Goal: Transaction & Acquisition: Purchase product/service

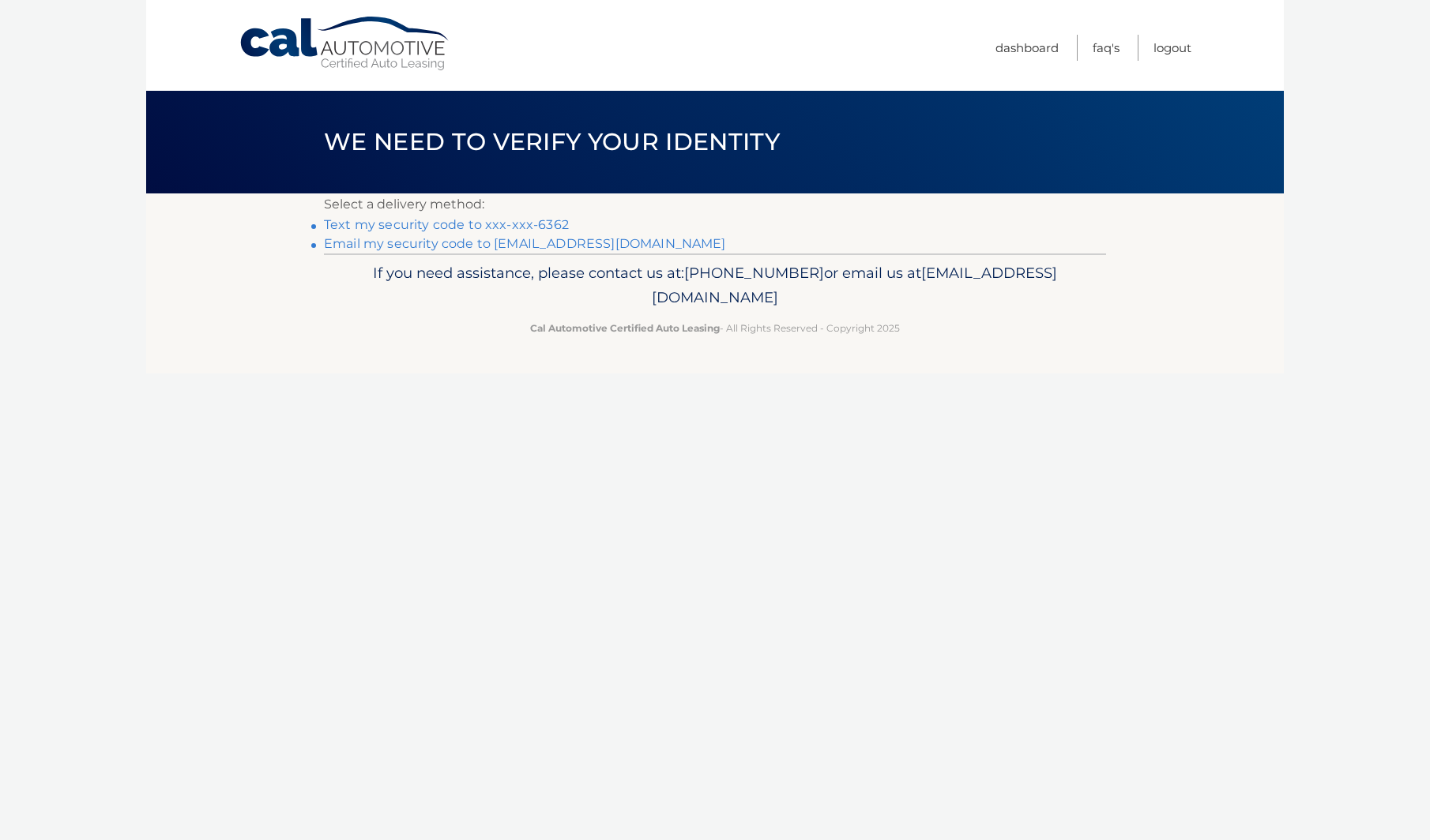
click at [528, 223] on link "Text my security code to xxx-xxx-6362" at bounding box center [446, 225] width 245 height 15
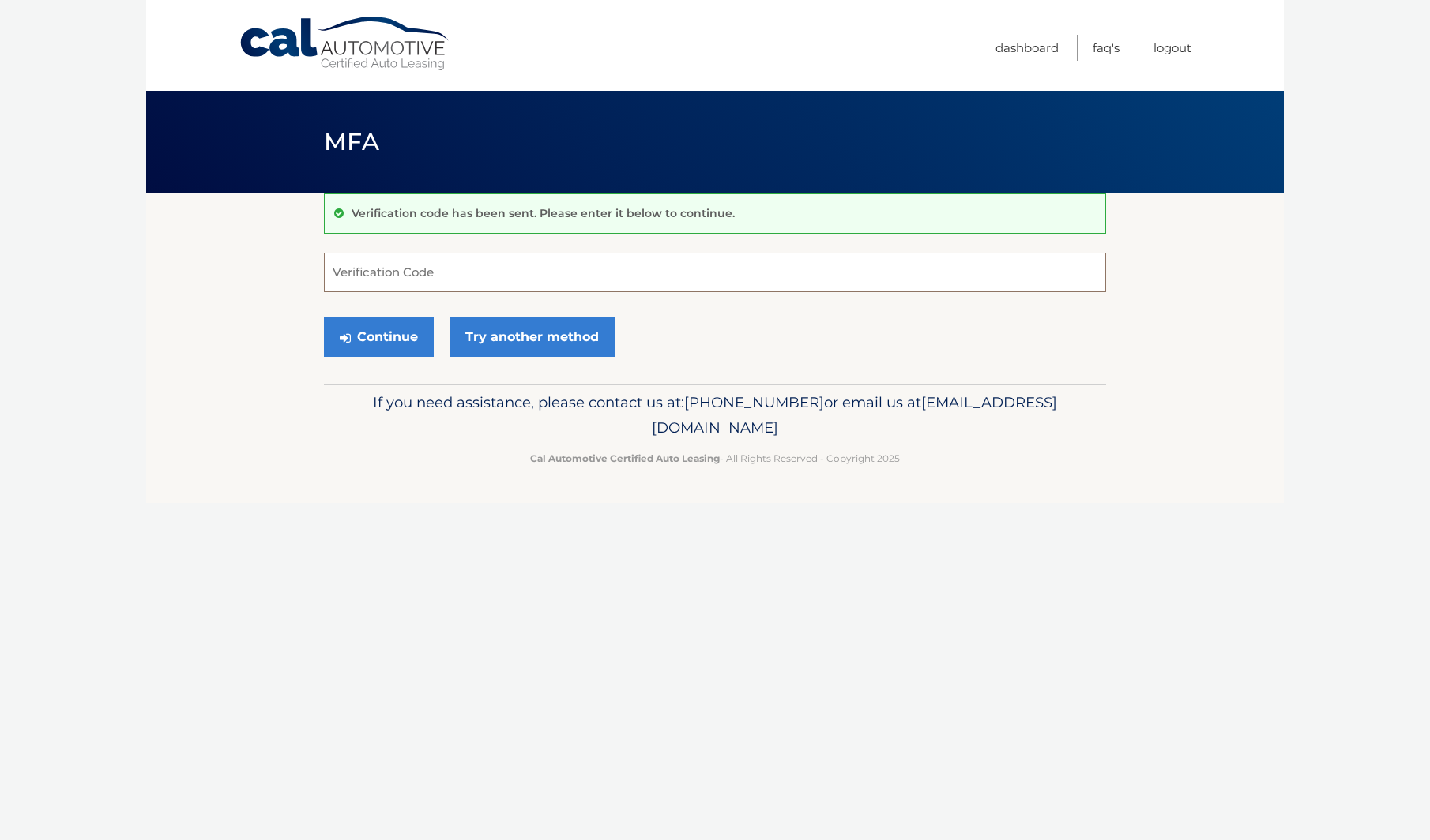
click at [568, 270] on input "Verification Code" at bounding box center [715, 272] width 782 height 39
type input "117992"
click at [393, 342] on button "Continue" at bounding box center [378, 337] width 109 height 39
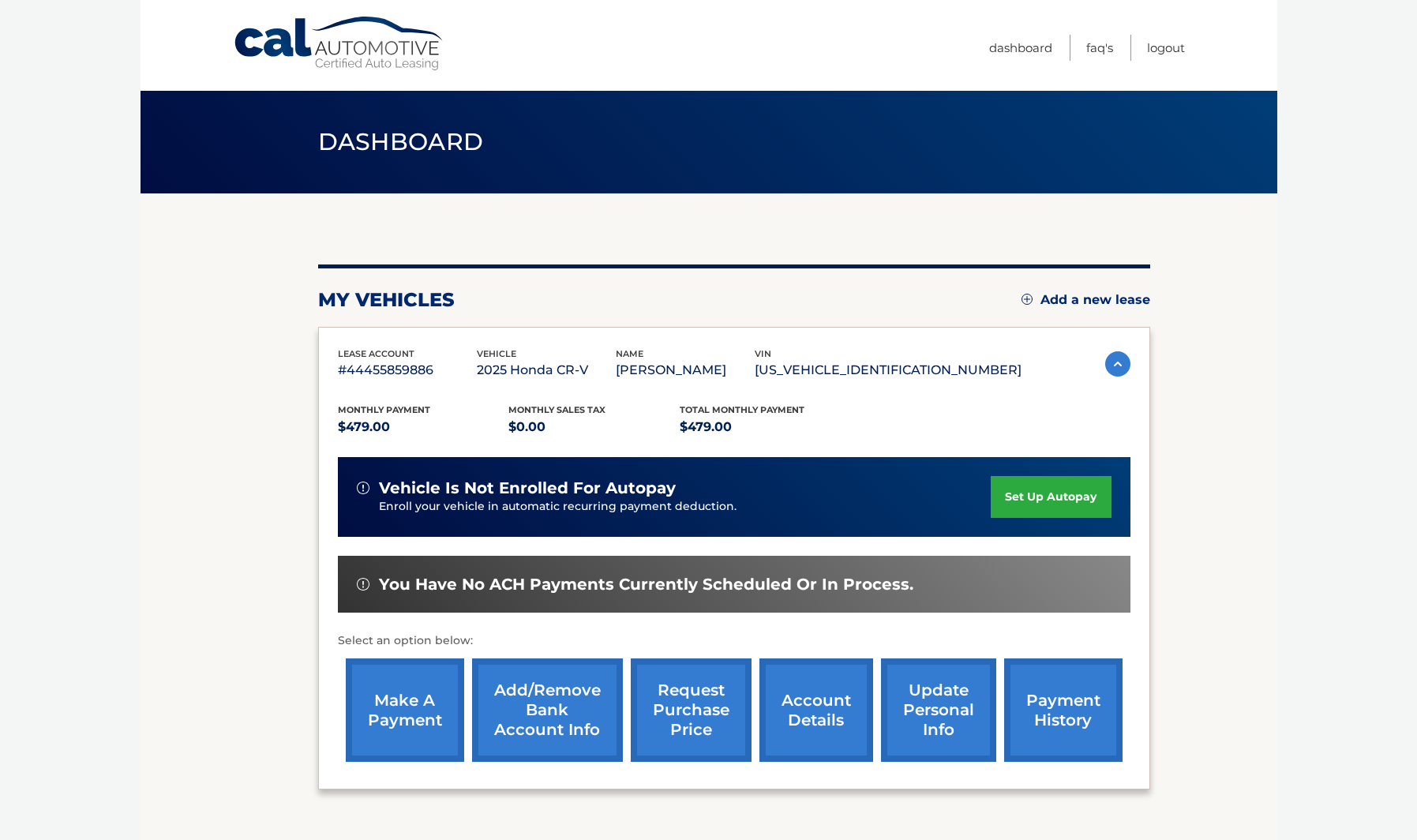
click at [430, 693] on link "make a payment" at bounding box center [404, 710] width 118 height 104
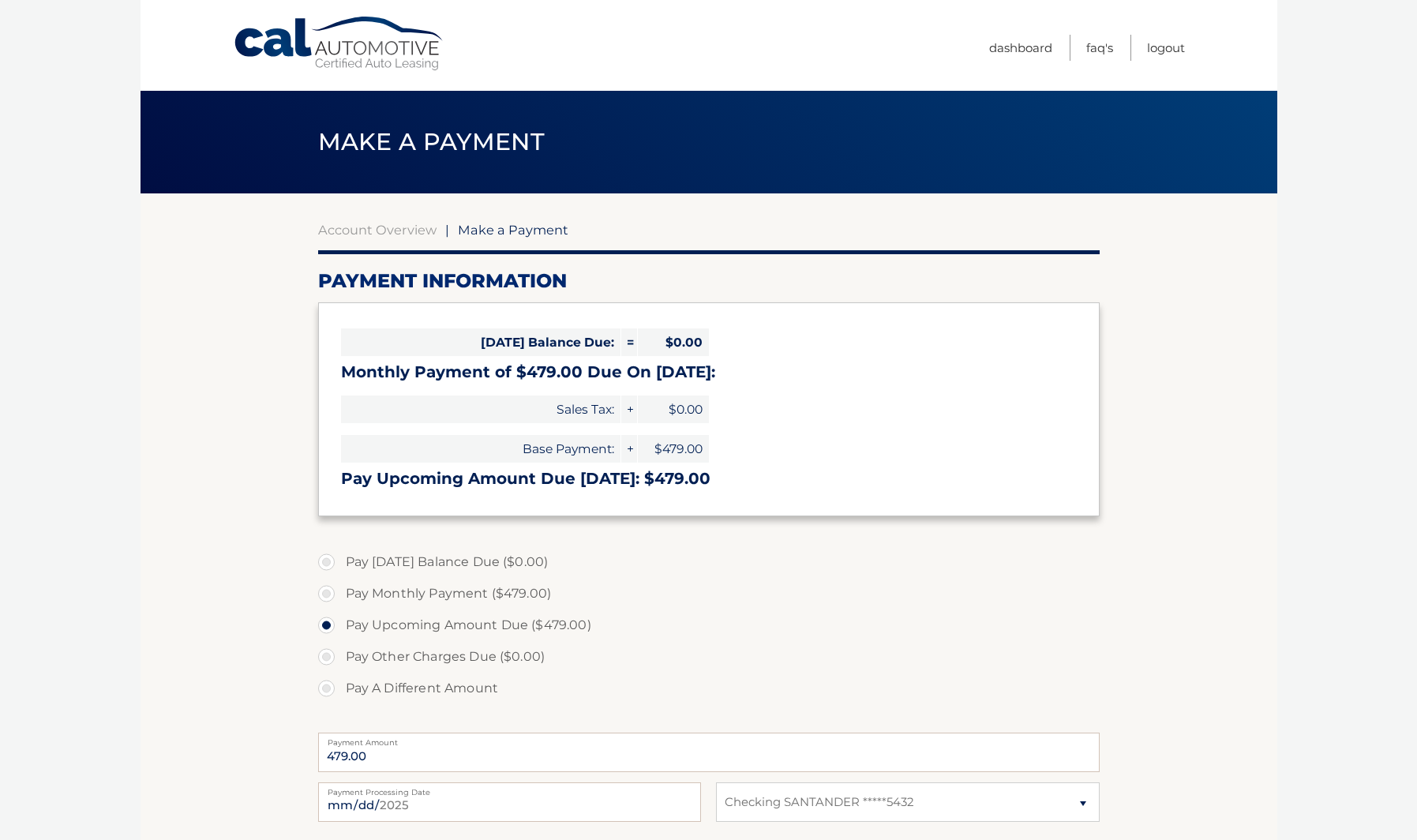
select select "ZDYwNjhkN2ItZTVjOC00YzJlLWE3NmUtMzM5Zjk3ZmMwMWFj"
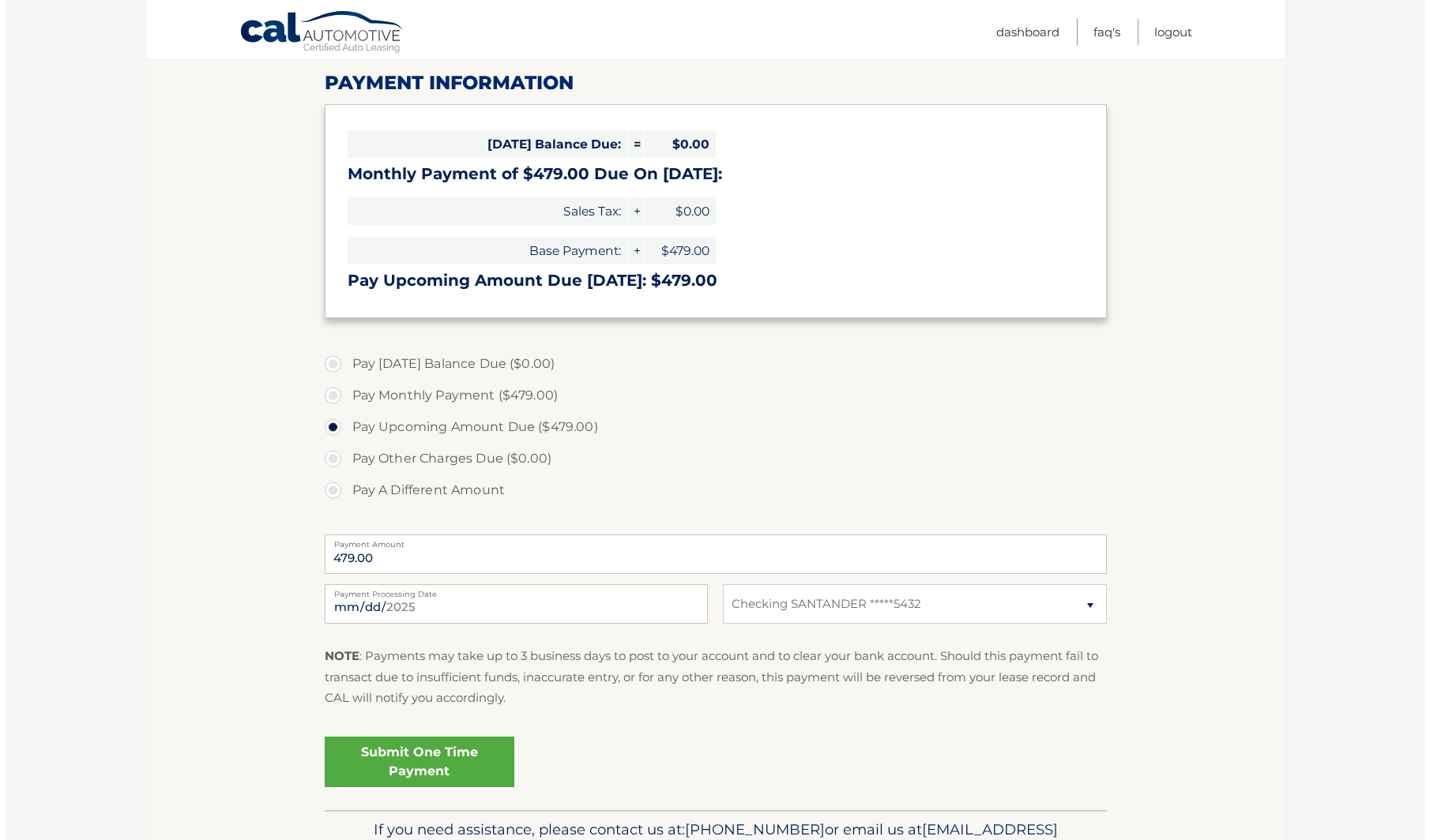
scroll to position [237, 0]
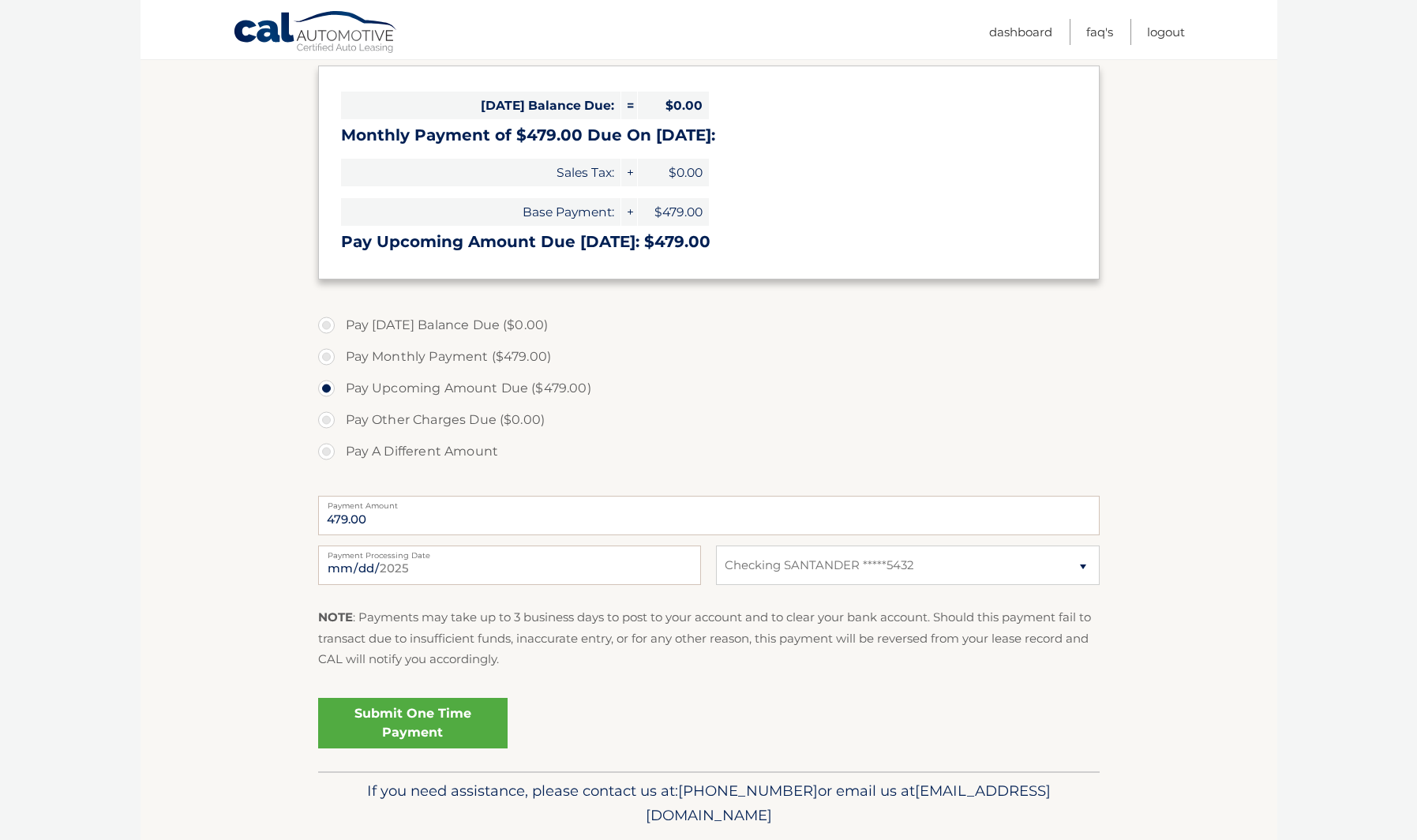
click at [468, 712] on link "Submit One Time Payment" at bounding box center [412, 723] width 189 height 51
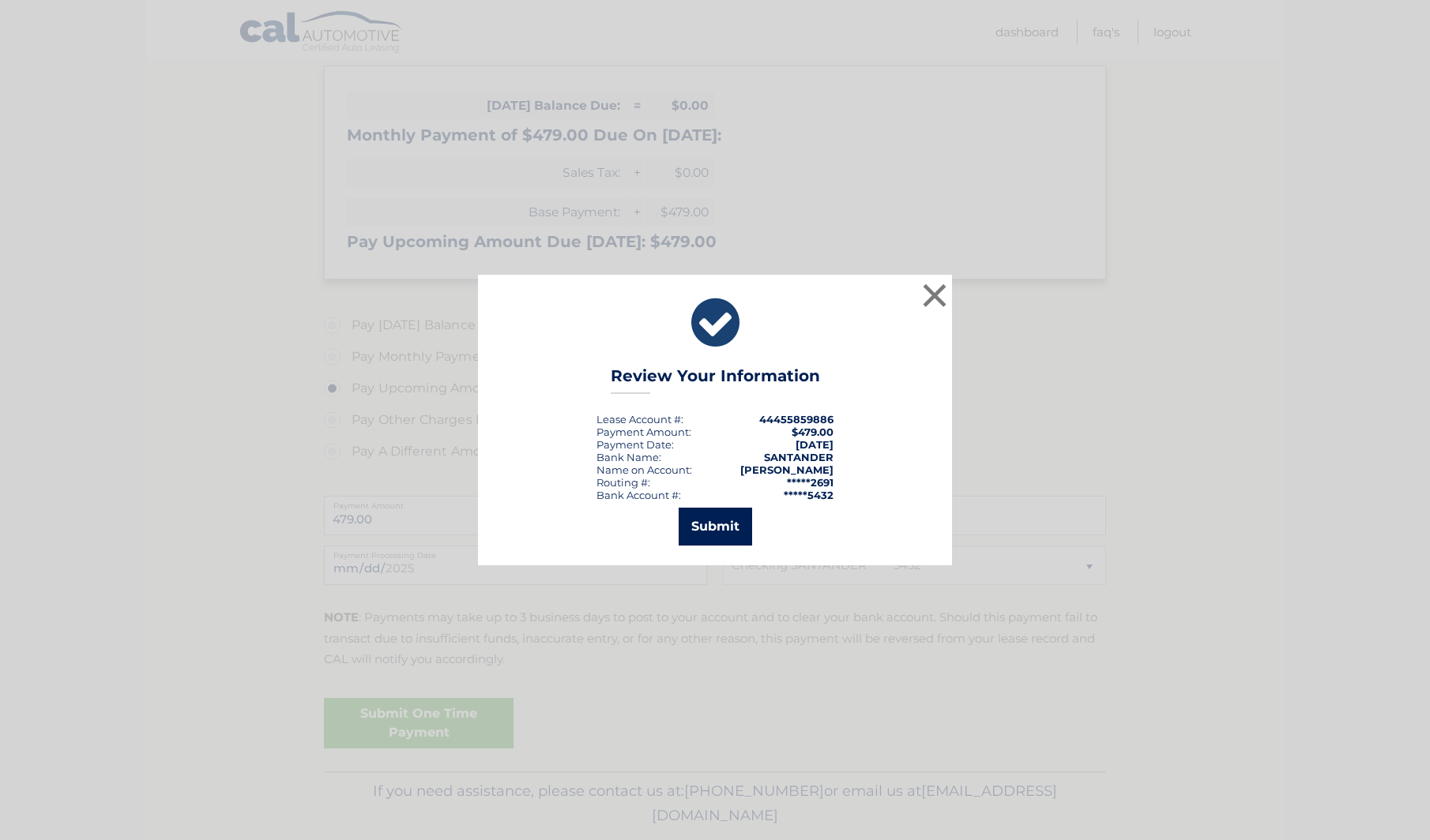
click at [728, 528] on button "Submit" at bounding box center [715, 526] width 73 height 37
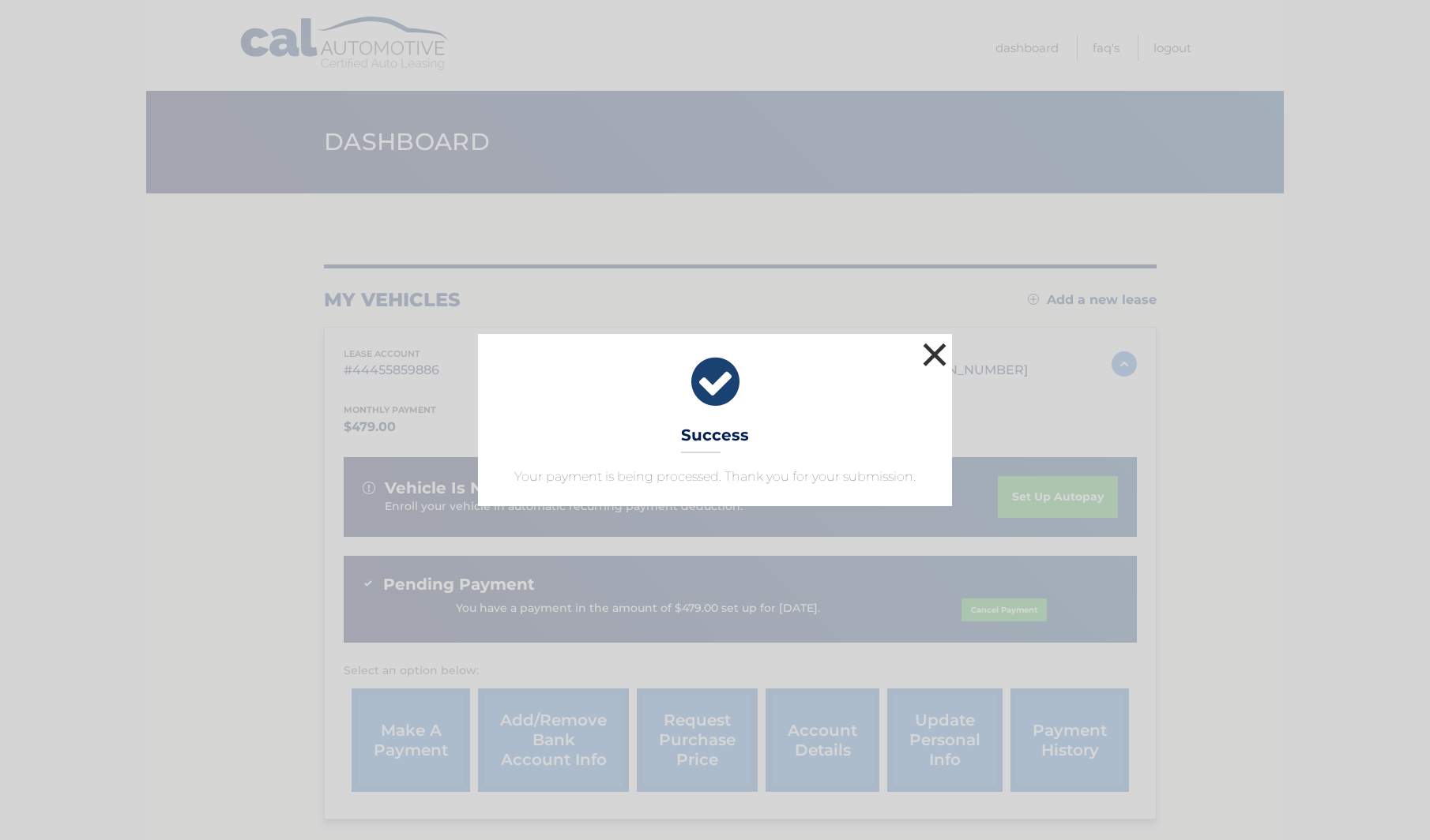
click at [930, 347] on button "×" at bounding box center [934, 354] width 32 height 32
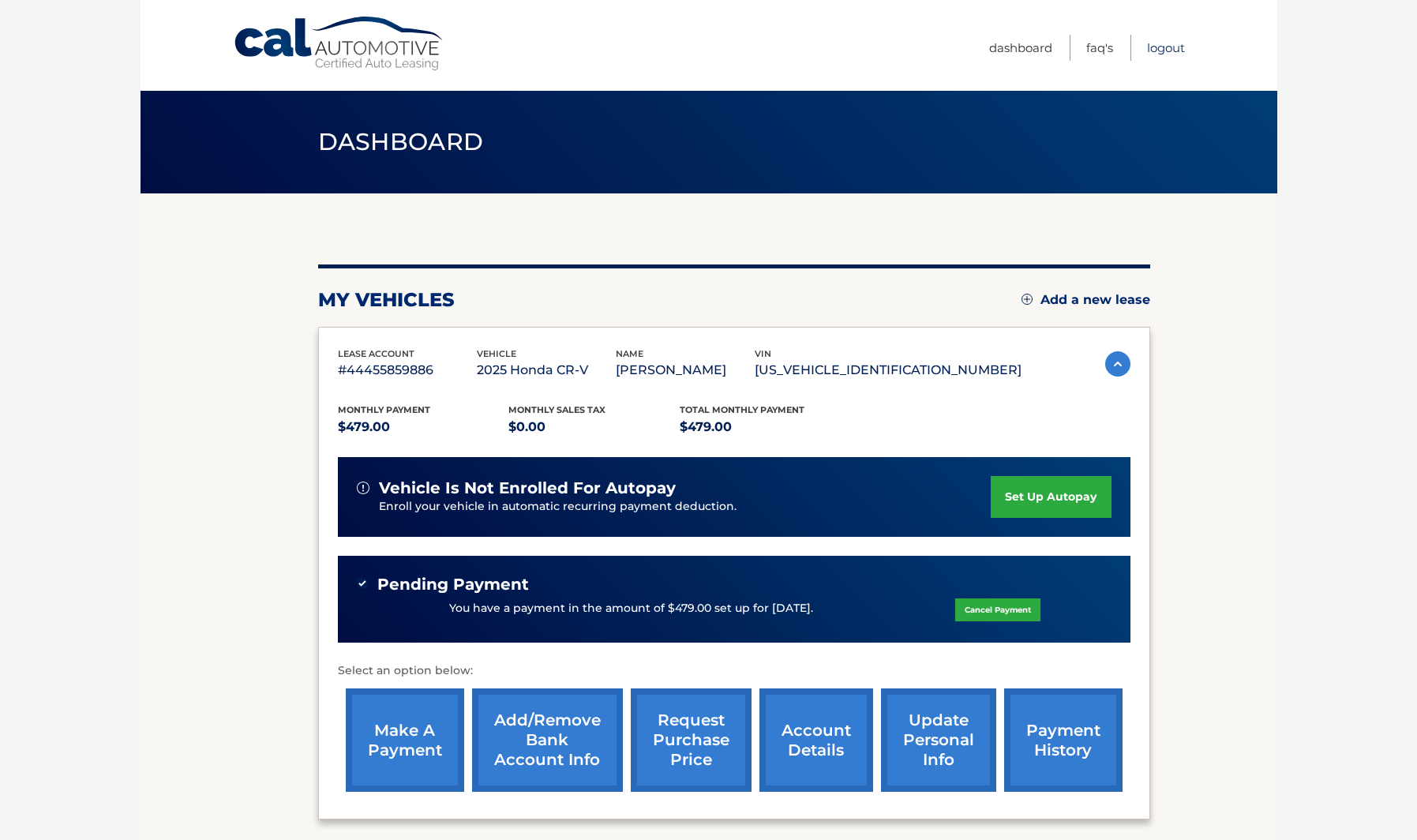
click at [1175, 48] on link "Logout" at bounding box center [1165, 47] width 37 height 26
